Goal: Task Accomplishment & Management: Use online tool/utility

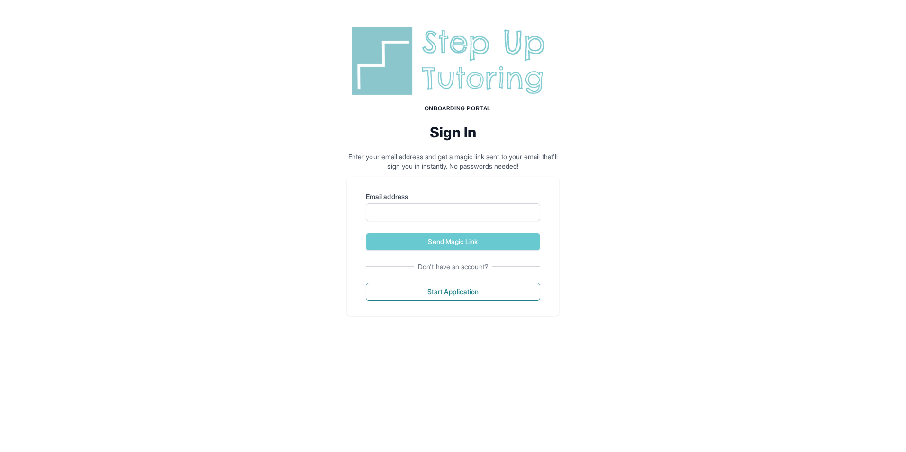
click at [467, 73] on img at bounding box center [453, 61] width 212 height 76
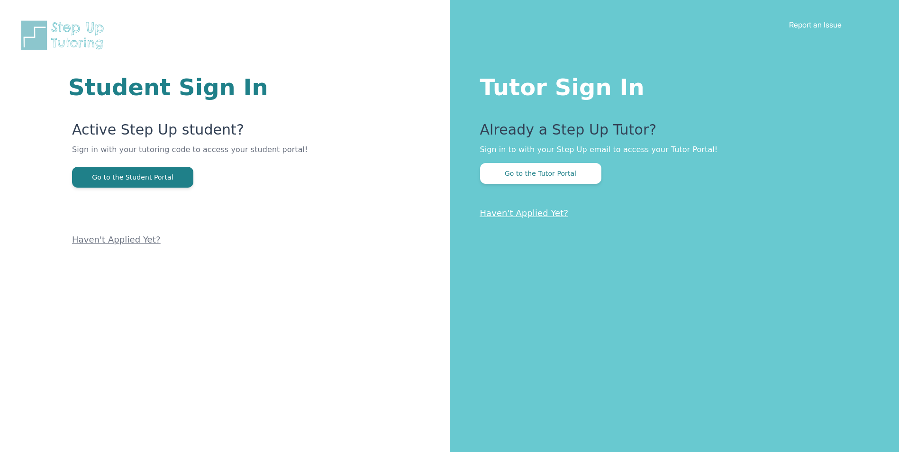
click at [539, 66] on div "Tutor Sign In Already a Step Up Tutor? Sign in to with your Step Up email to ac…" at bounding box center [675, 226] width 450 height 452
click at [537, 72] on div "Tutor Sign In Already a Step Up Tutor? Sign in to with your Step Up email to ac…" at bounding box center [675, 226] width 450 height 452
click at [530, 114] on div "Tutor Sign In Already a Step Up Tutor? Sign in to with your Step Up email to ac…" at bounding box center [675, 226] width 450 height 452
click at [570, 175] on button "Go to the Tutor Portal" at bounding box center [540, 173] width 121 height 21
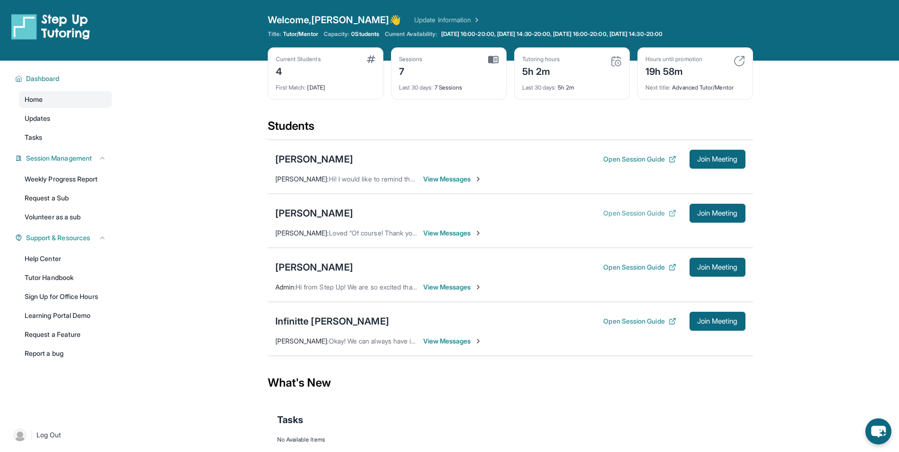
click at [627, 217] on button "Open Session Guide" at bounding box center [639, 212] width 72 height 9
click at [722, 216] on span "Join Meeting" at bounding box center [717, 213] width 41 height 6
